Goal: Information Seeking & Learning: Learn about a topic

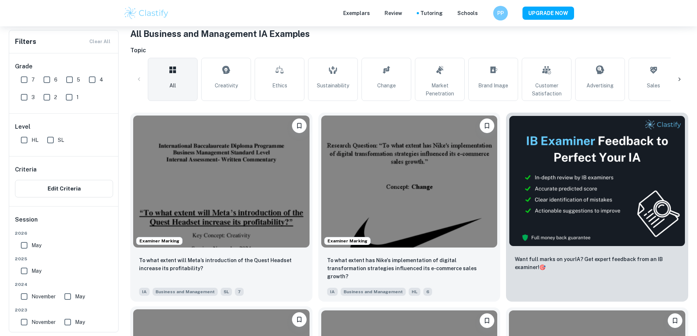
scroll to position [146, 0]
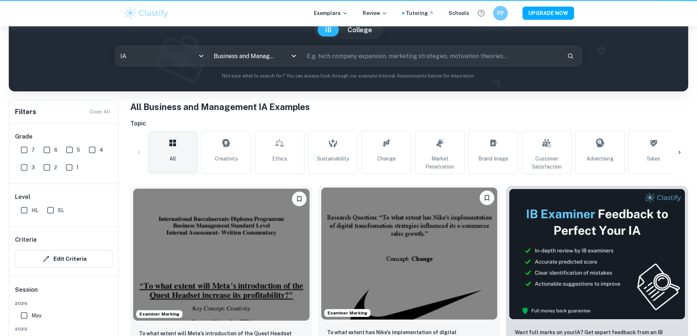
scroll to position [146, 0]
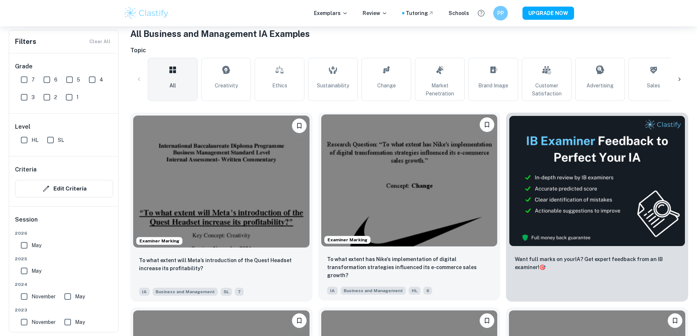
click at [337, 169] on img at bounding box center [409, 181] width 176 height 132
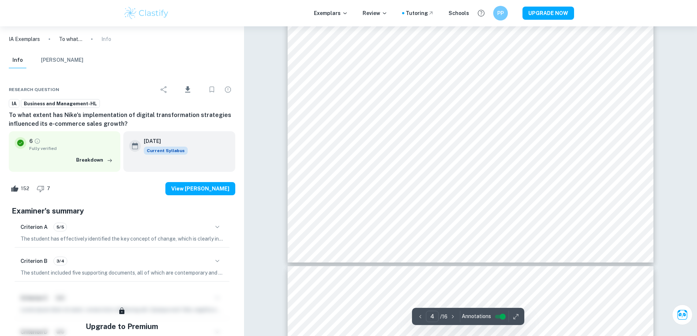
scroll to position [1939, 0]
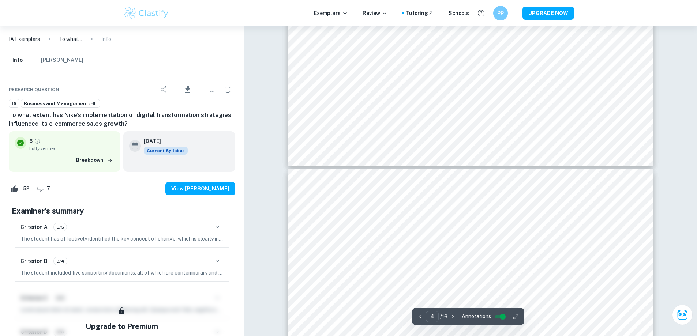
type input "5"
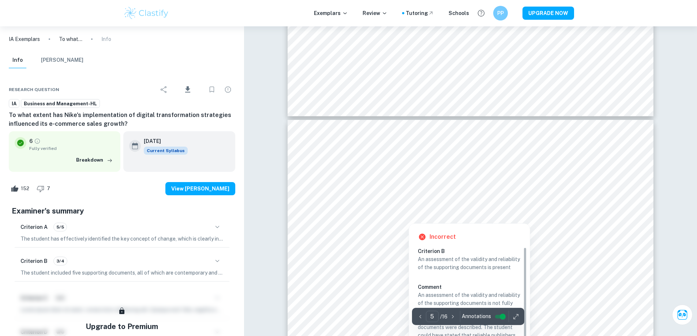
scroll to position [2012, 0]
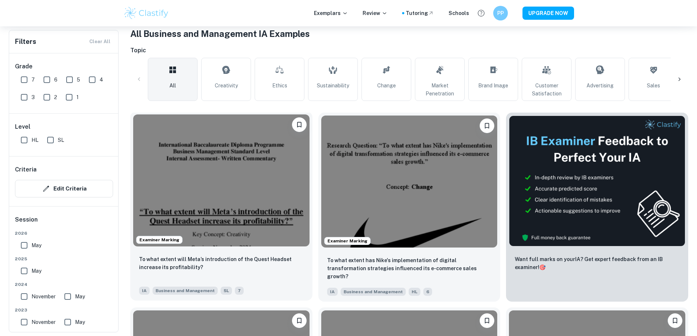
scroll to position [293, 0]
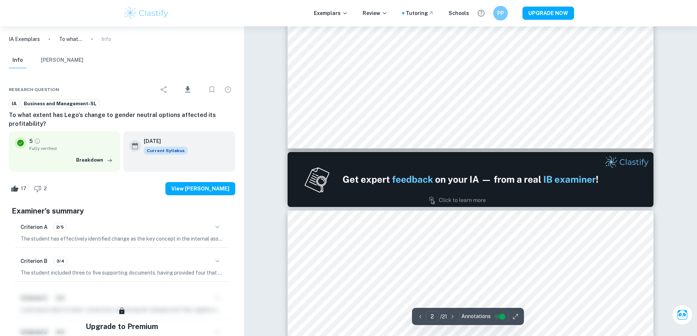
scroll to position [512, 0]
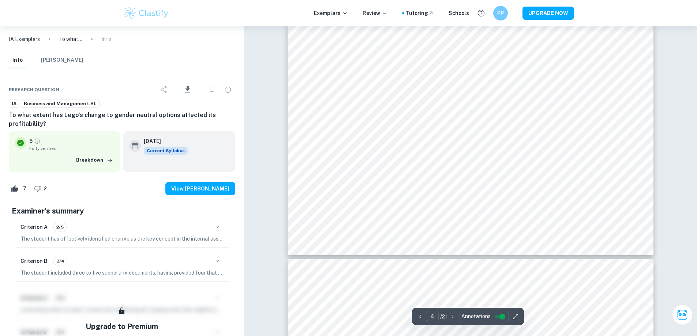
type input "5"
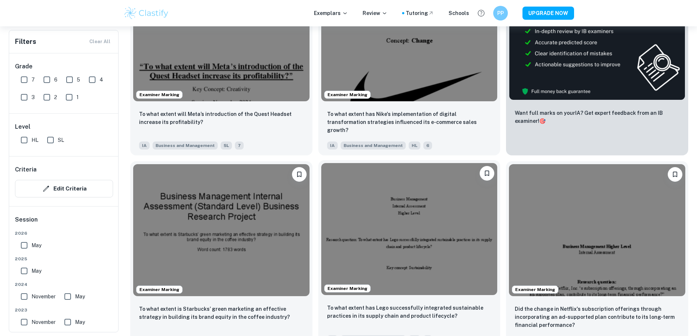
scroll to position [476, 0]
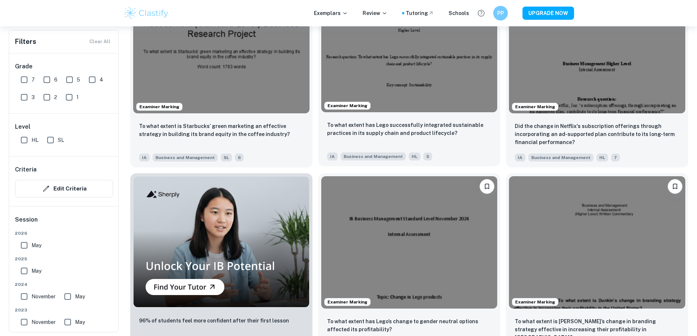
click at [509, 176] on img at bounding box center [597, 242] width 176 height 132
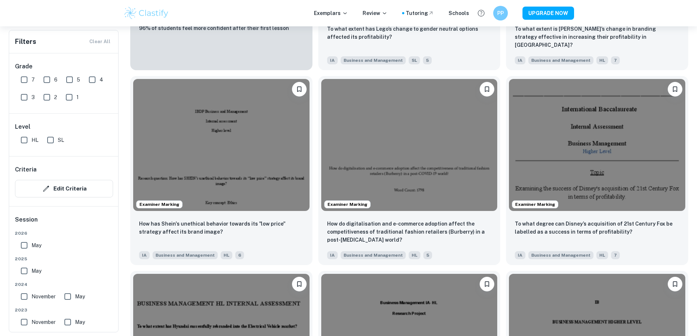
scroll to position [805, 0]
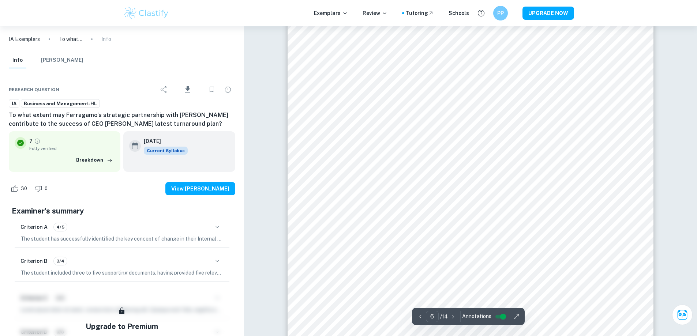
scroll to position [2488, 0]
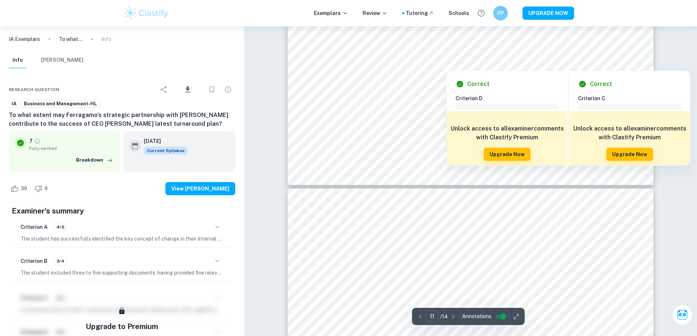
type input "12"
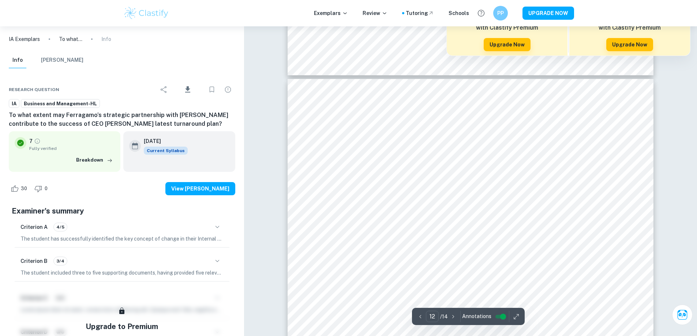
scroll to position [5488, 0]
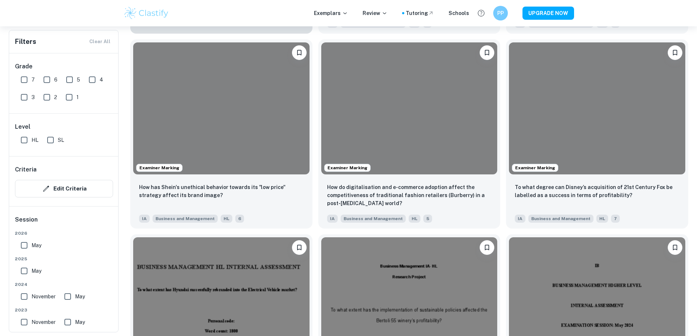
scroll to position [951, 0]
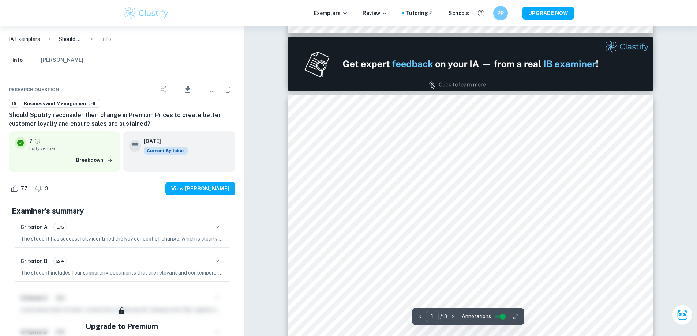
type input "2"
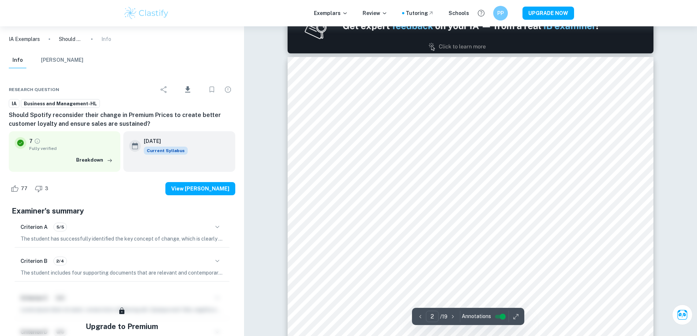
scroll to position [585, 0]
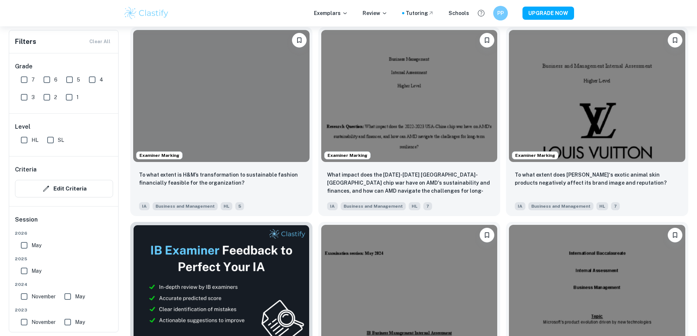
scroll to position [1244, 0]
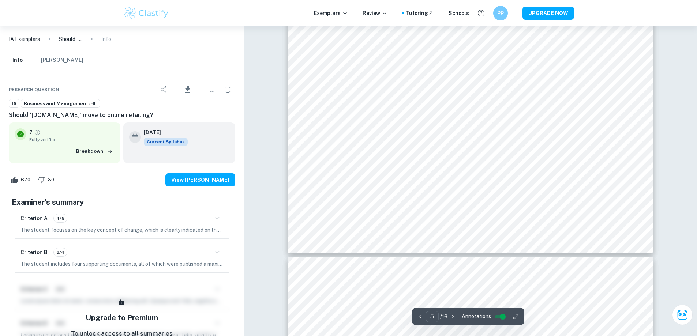
scroll to position [720, 0]
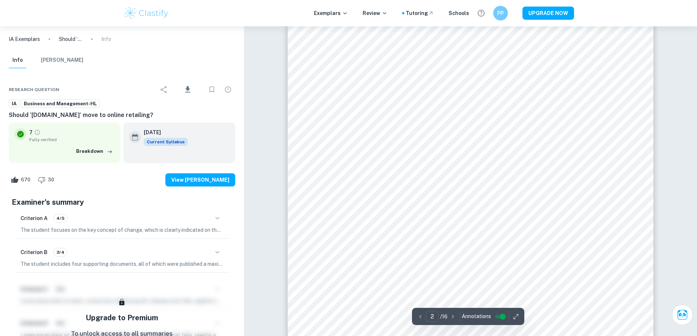
type input "1"
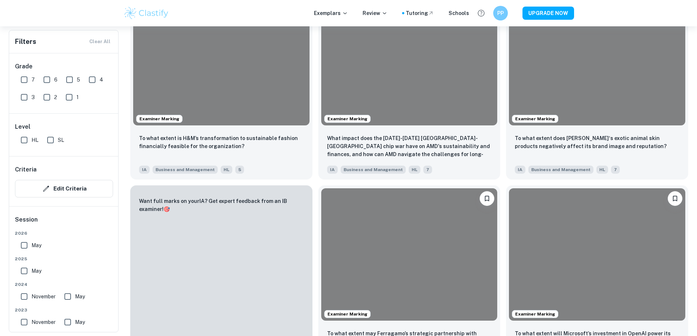
scroll to position [1171, 0]
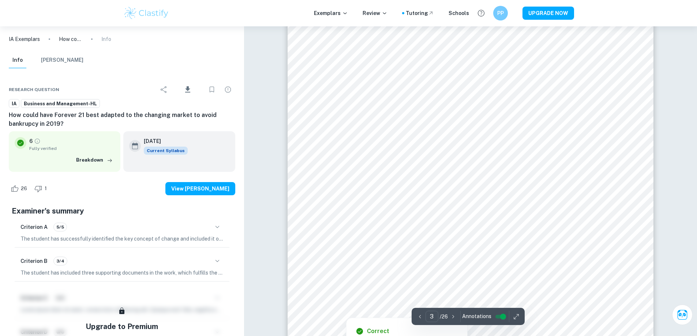
scroll to position [1503, 0]
type input "5"
